Goal: Navigation & Orientation: Find specific page/section

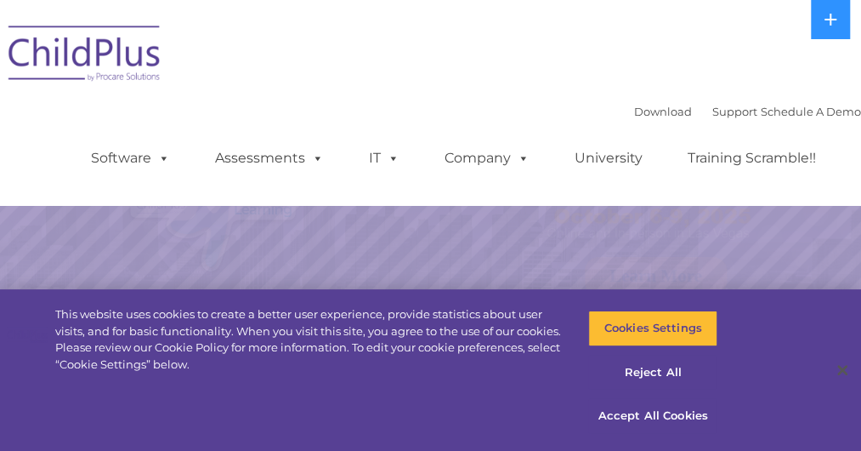
select select "MEDIUM"
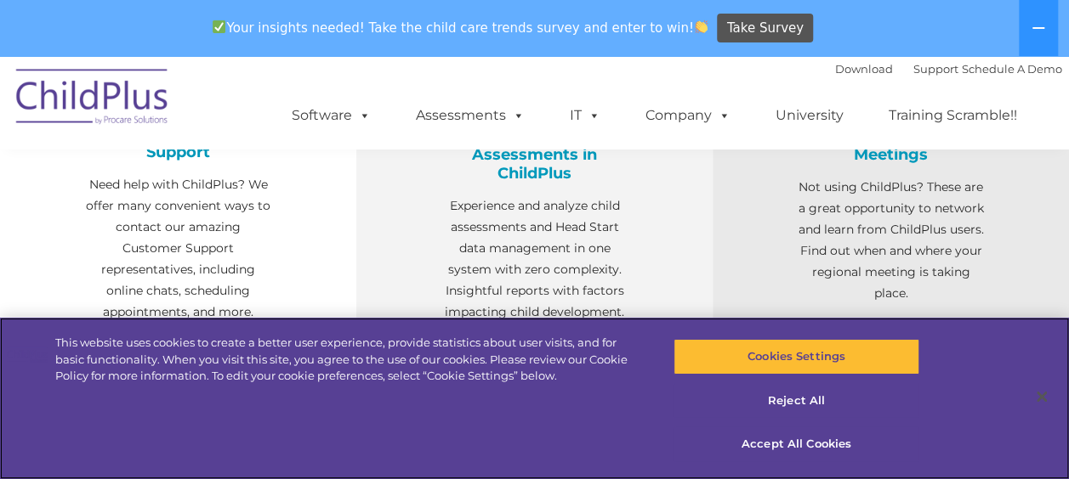
scroll to position [738, 0]
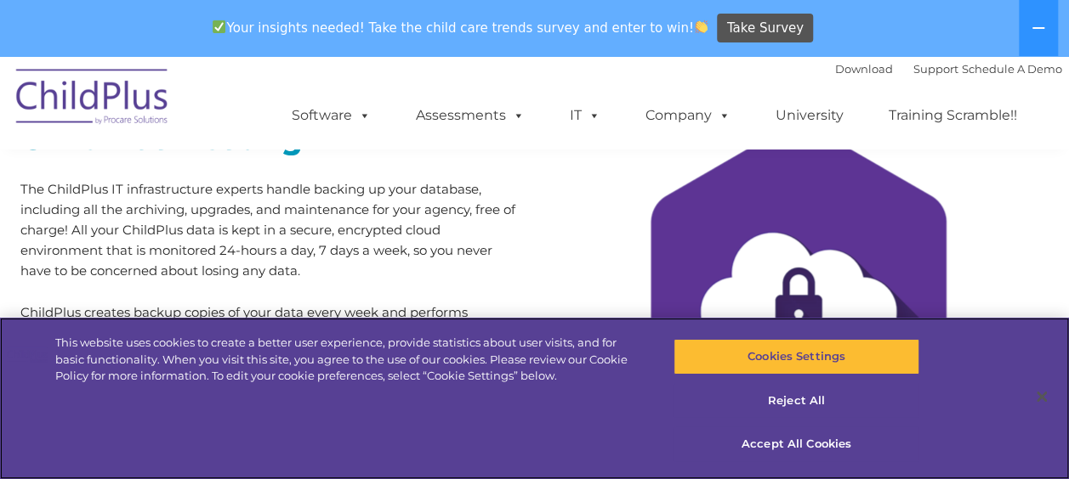
scroll to position [230, 0]
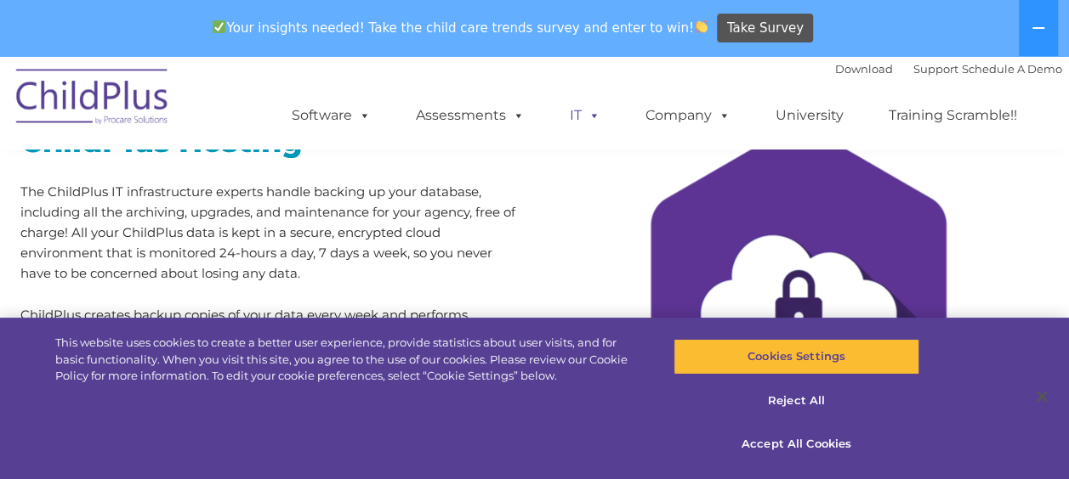
click at [593, 109] on span at bounding box center [590, 115] width 19 height 16
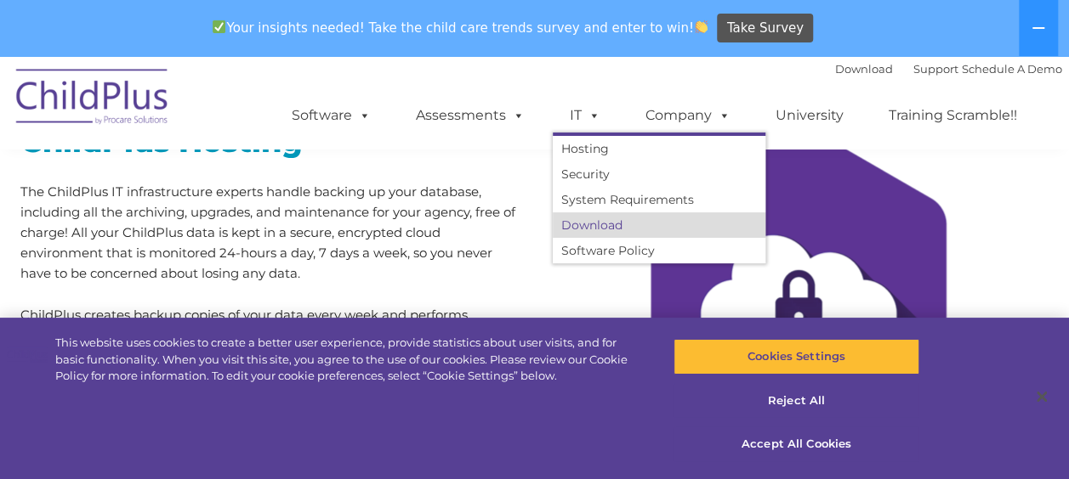
click at [616, 223] on link "Download" at bounding box center [659, 226] width 213 height 26
